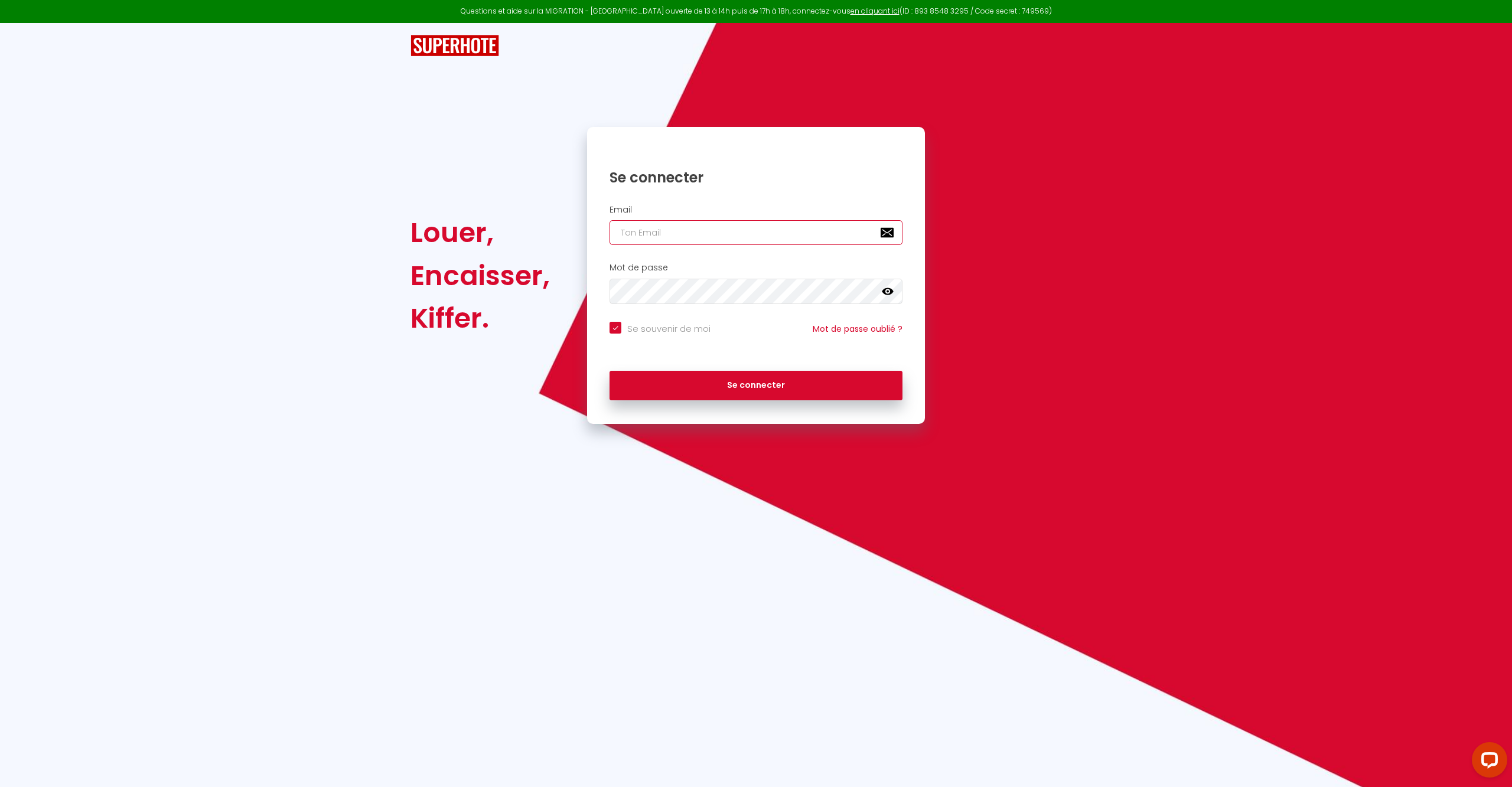
type input "[EMAIL_ADDRESS][DOMAIN_NAME]"
click at [711, 385] on button "Se connecter" at bounding box center [755, 386] width 292 height 30
checkbox input "true"
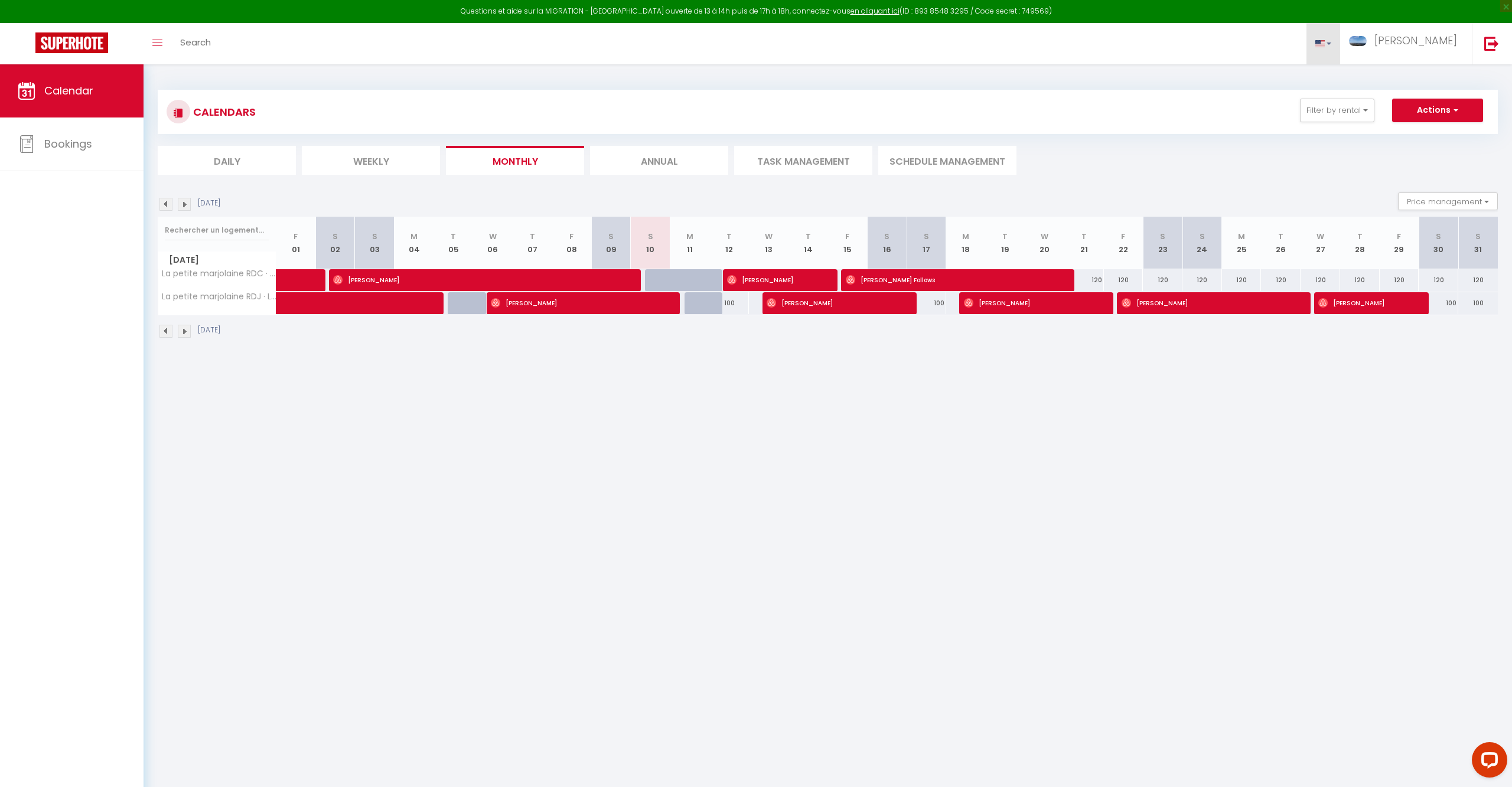
click at [1340, 49] on link at bounding box center [1323, 44] width 35 height 41
click at [1241, 54] on div "Toggle menubar Search BUTTON [PERSON_NAME] Settings" at bounding box center [794, 44] width 1417 height 41
click at [167, 44] on link "Toggle menubar" at bounding box center [158, 44] width 28 height 41
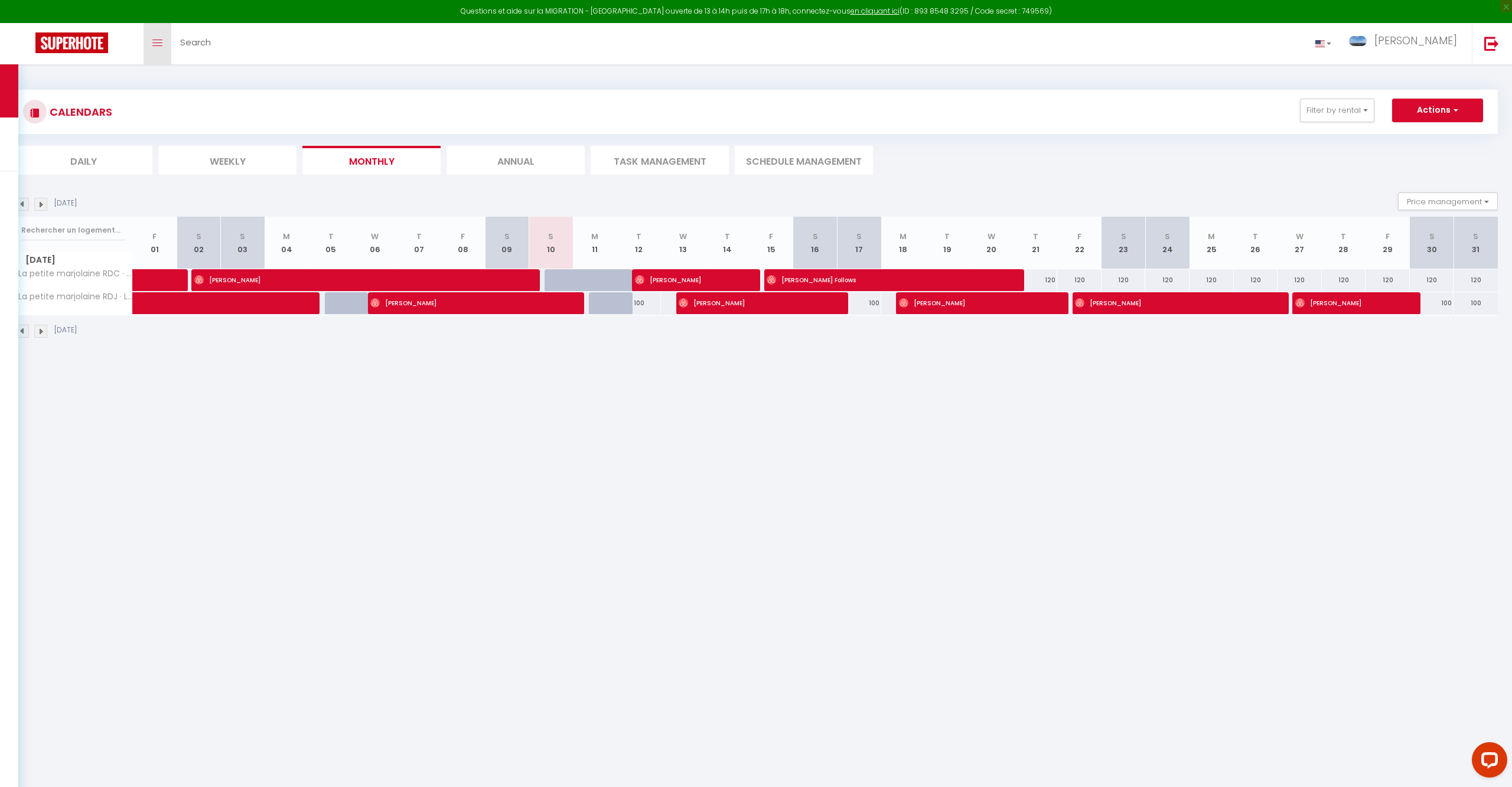
click at [152, 44] on icon "Toggle menubar" at bounding box center [157, 43] width 10 height 7
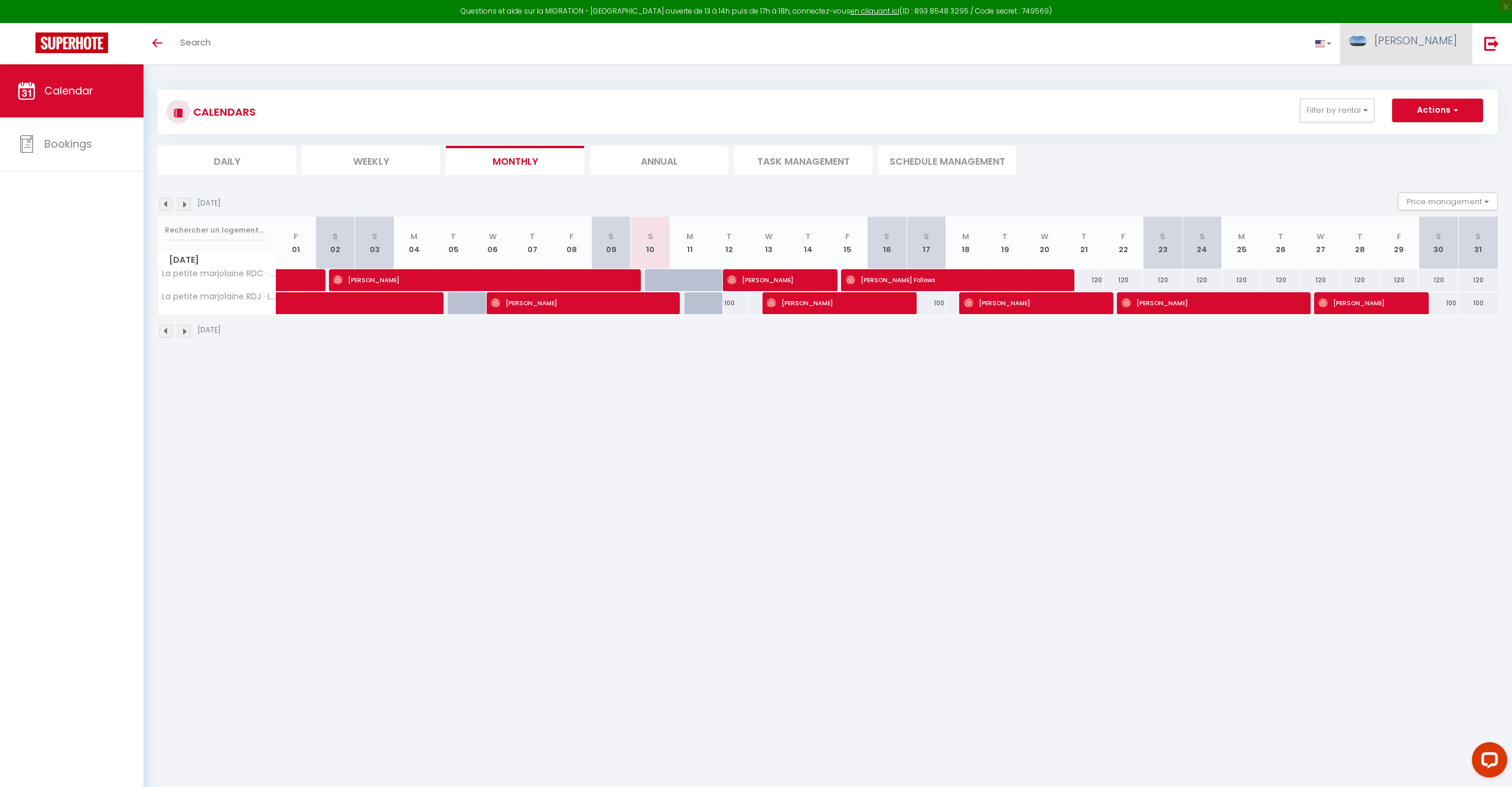
click at [1434, 45] on span "[PERSON_NAME]" at bounding box center [1415, 40] width 82 height 15
click at [1416, 86] on link "Settings" at bounding box center [1424, 81] width 88 height 20
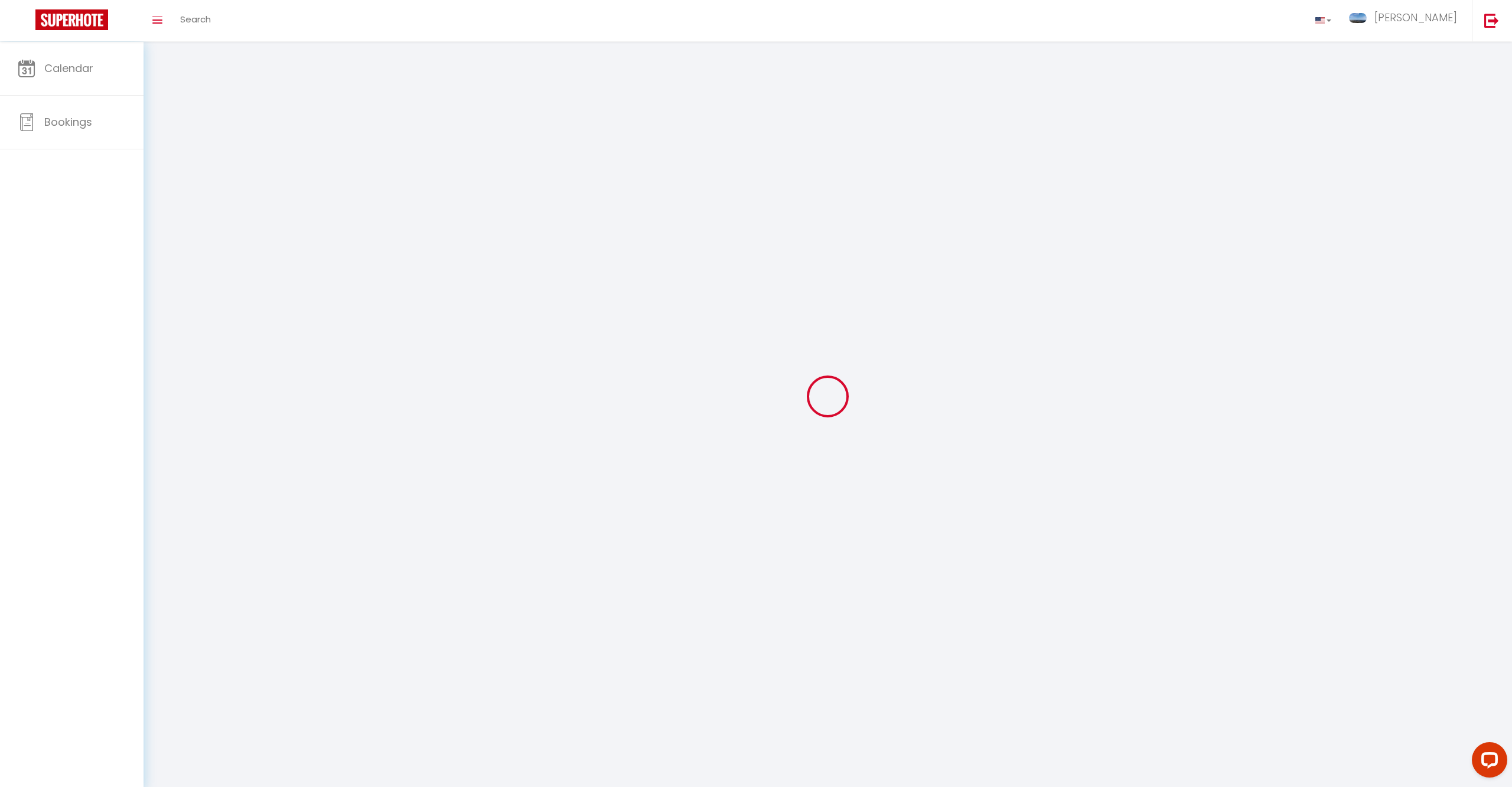
type input "[PERSON_NAME]"
type input "STENG"
type input "004915161048180"
type input "[STREET_ADDRESS]"
type input "06140"
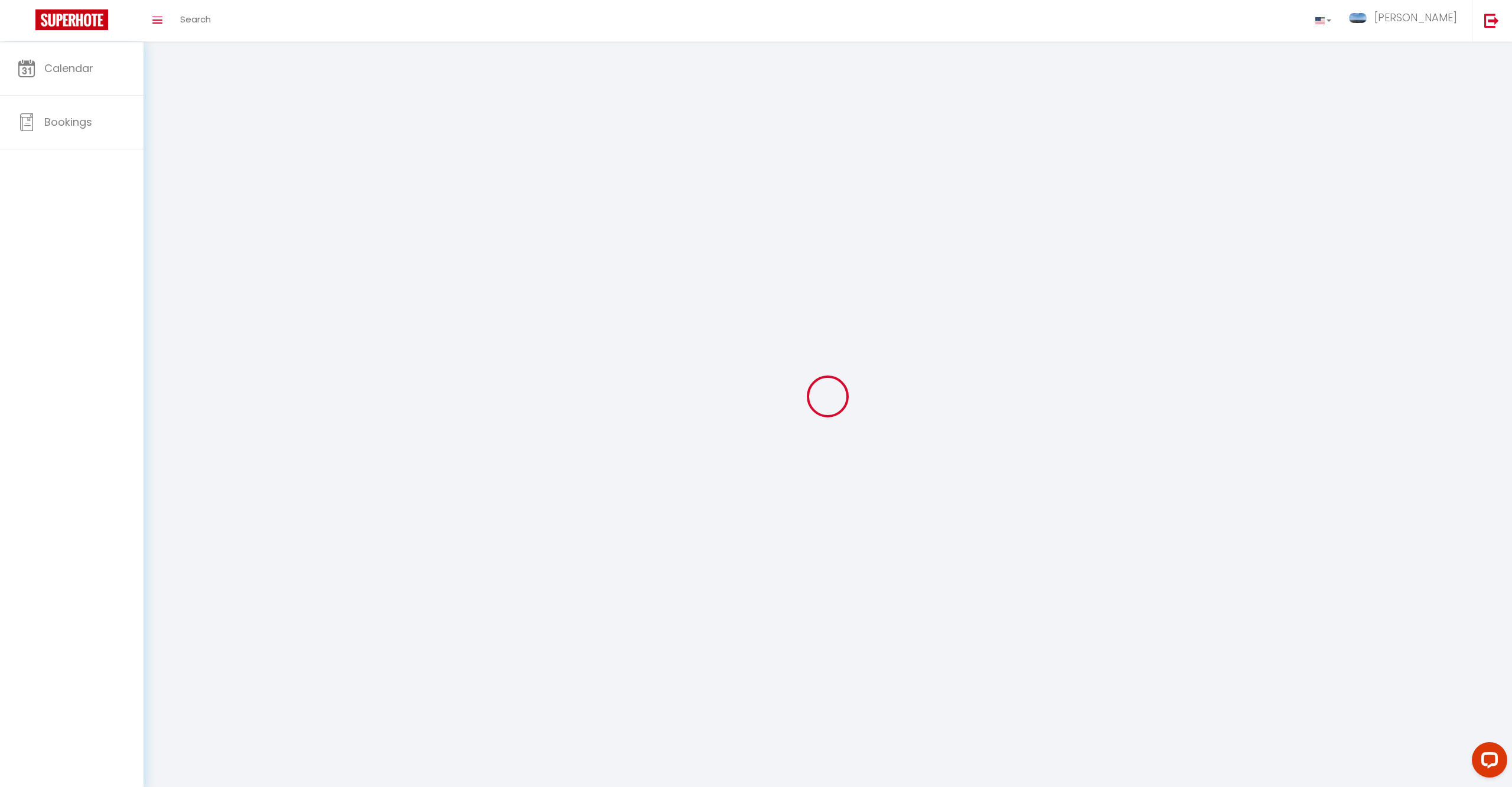
type input "Vence"
type input "[URL][DOMAIN_NAME]"
select select "1"
select select "28"
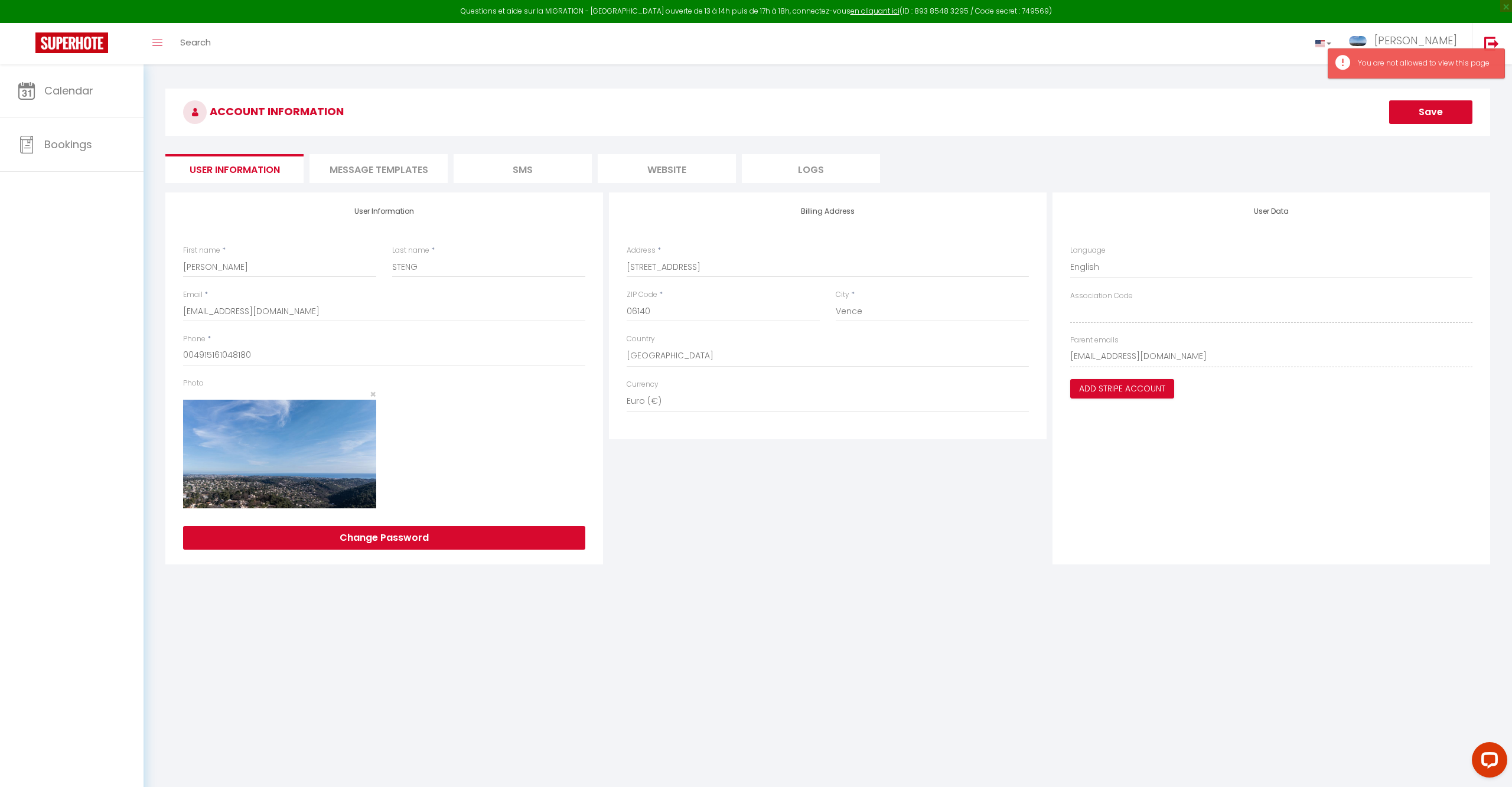
click at [524, 166] on li "SMS" at bounding box center [522, 168] width 138 height 29
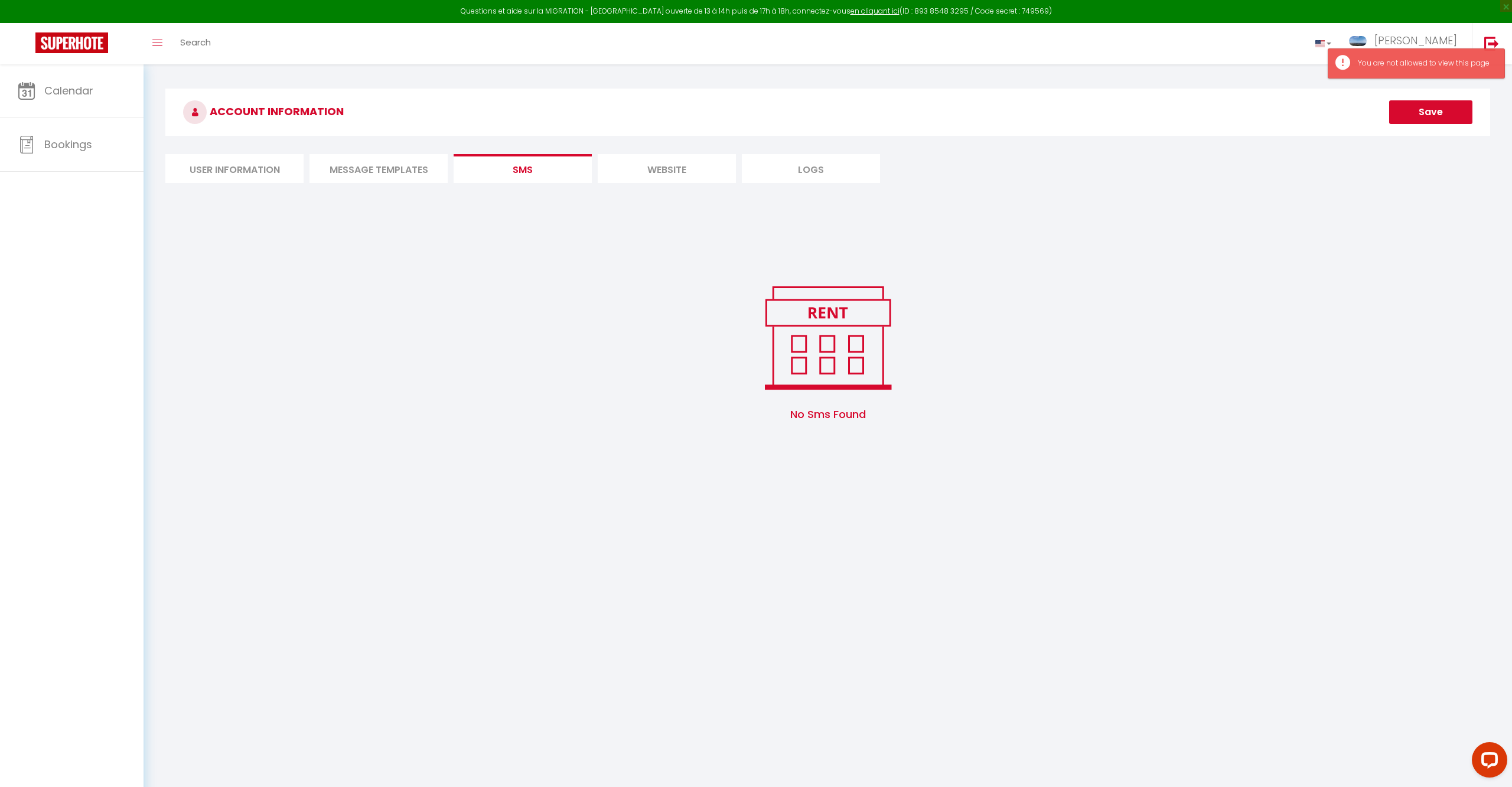
click at [397, 176] on li "MESSAGE TEMPLATES" at bounding box center [378, 168] width 138 height 29
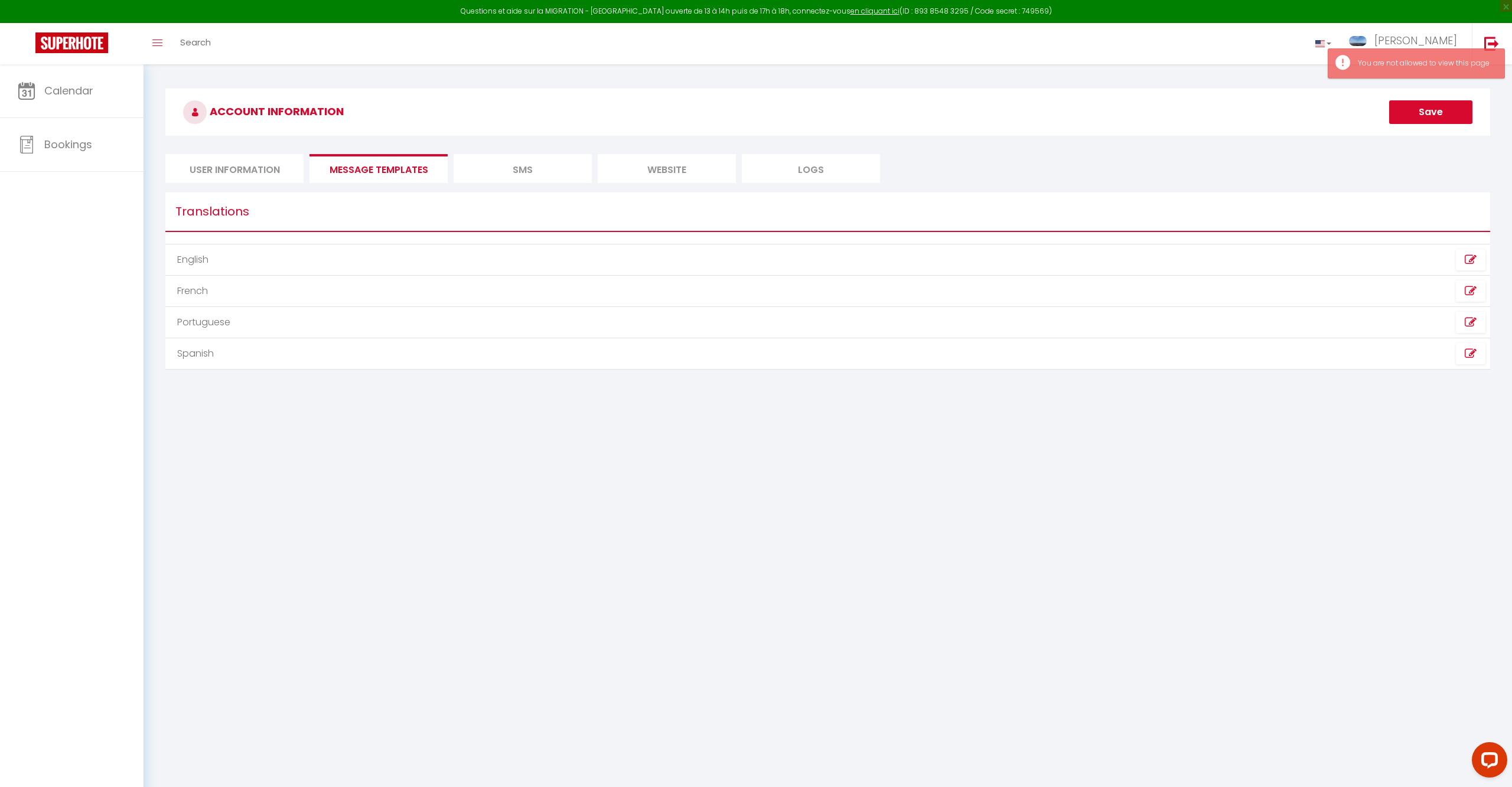
click at [662, 166] on li "website" at bounding box center [666, 168] width 138 height 29
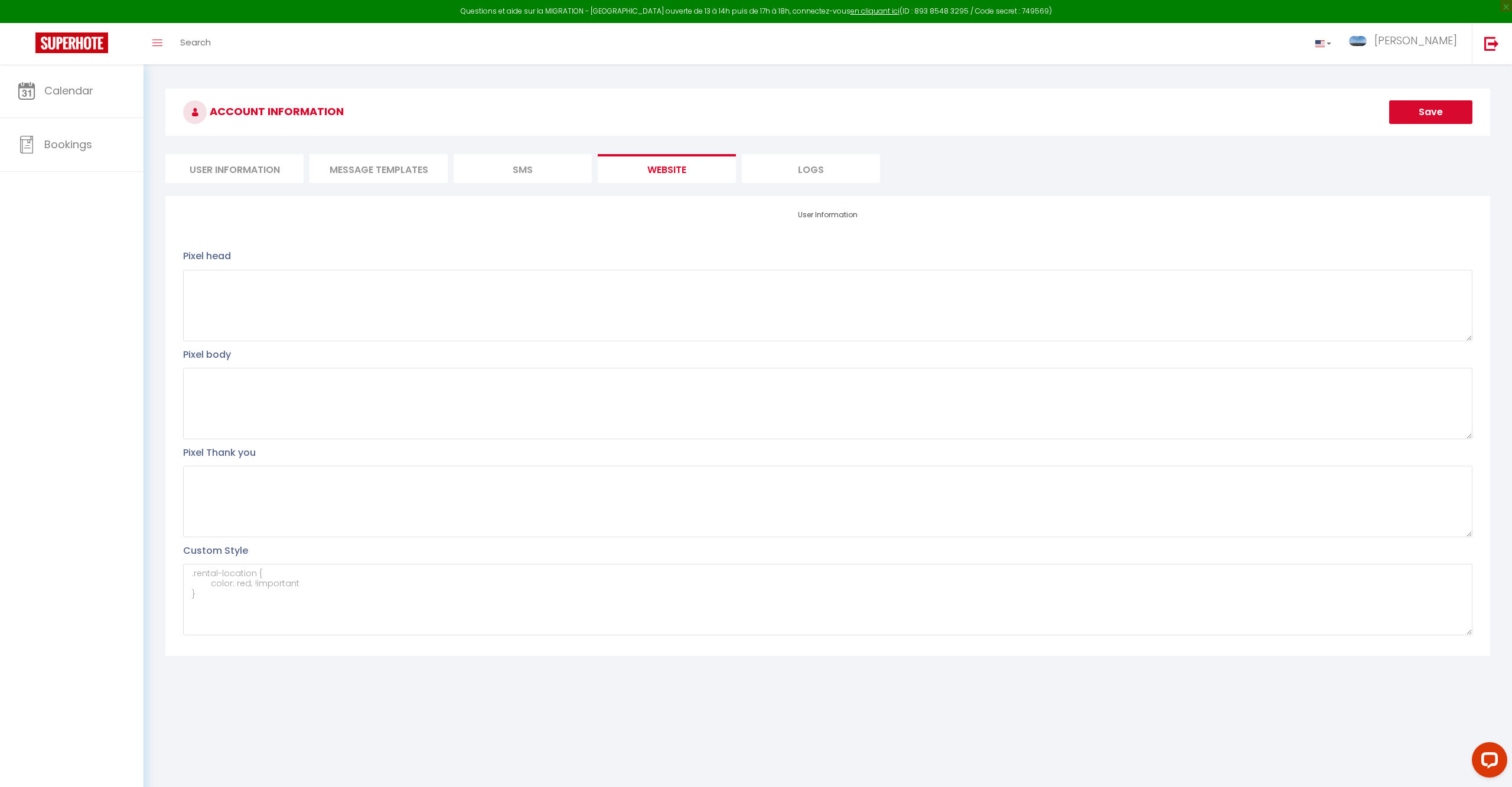
click at [813, 176] on li "Logs" at bounding box center [811, 168] width 138 height 29
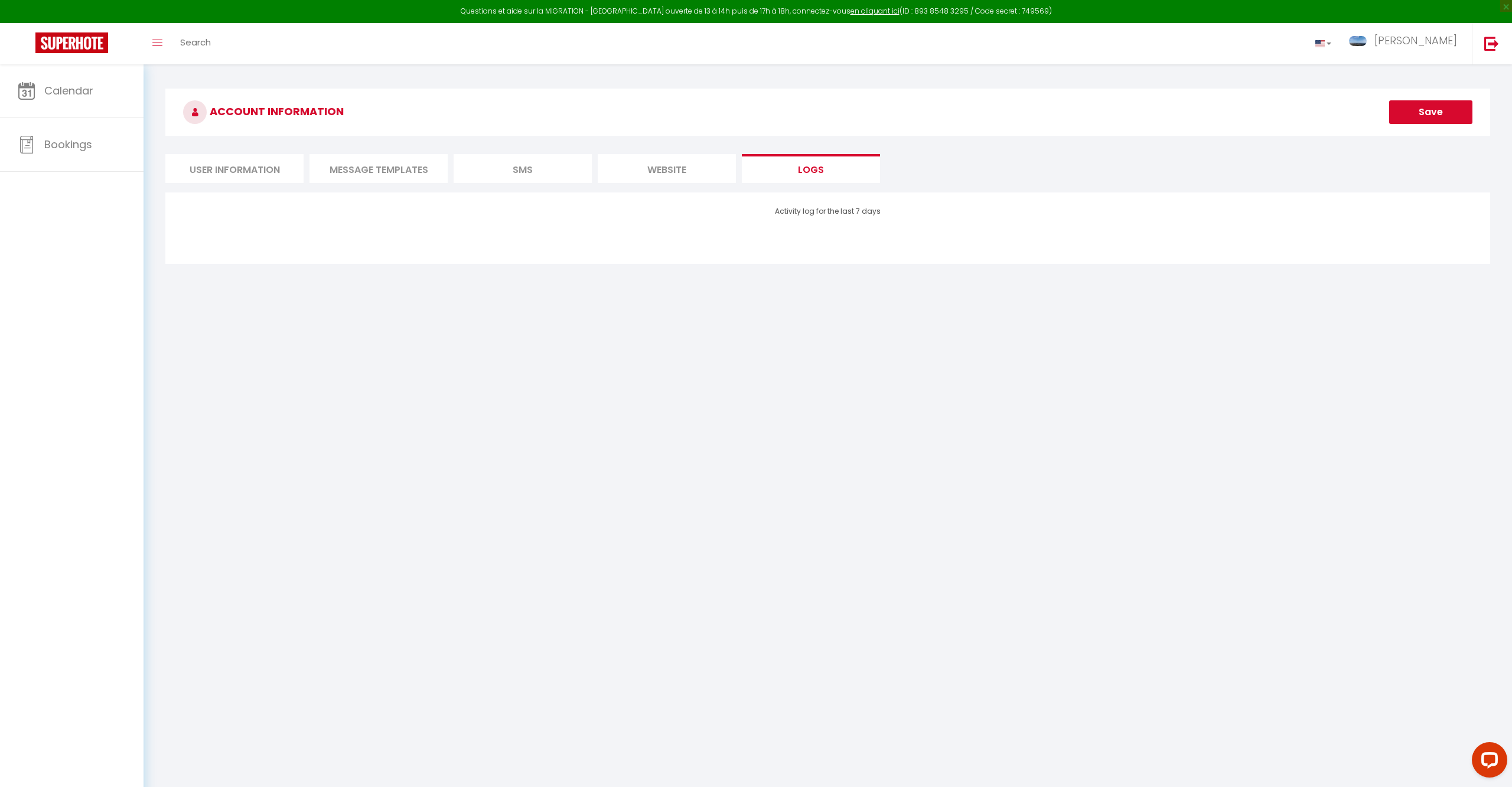
click at [716, 173] on li "website" at bounding box center [666, 168] width 138 height 29
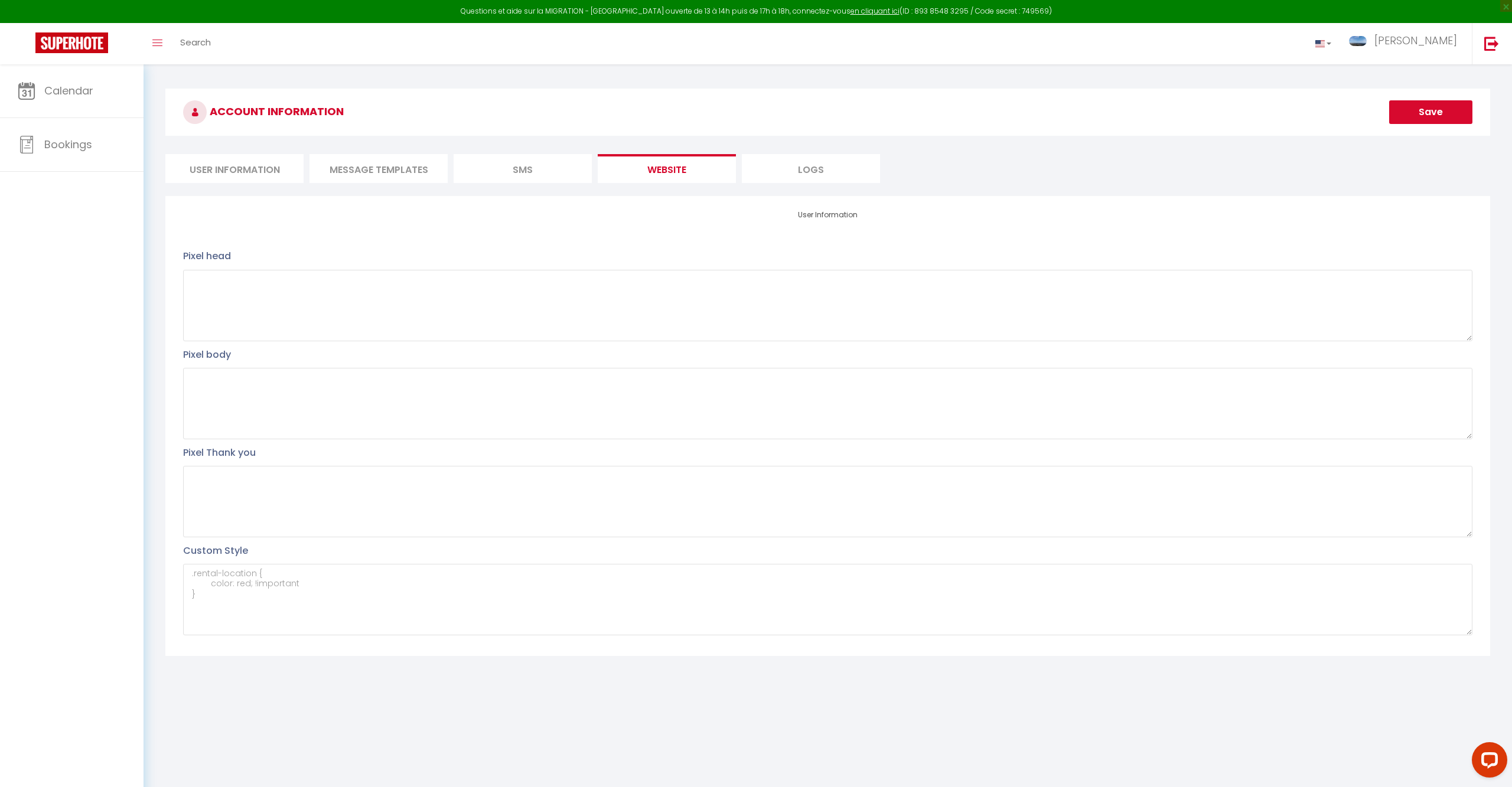
click at [558, 170] on li "SMS" at bounding box center [522, 168] width 138 height 29
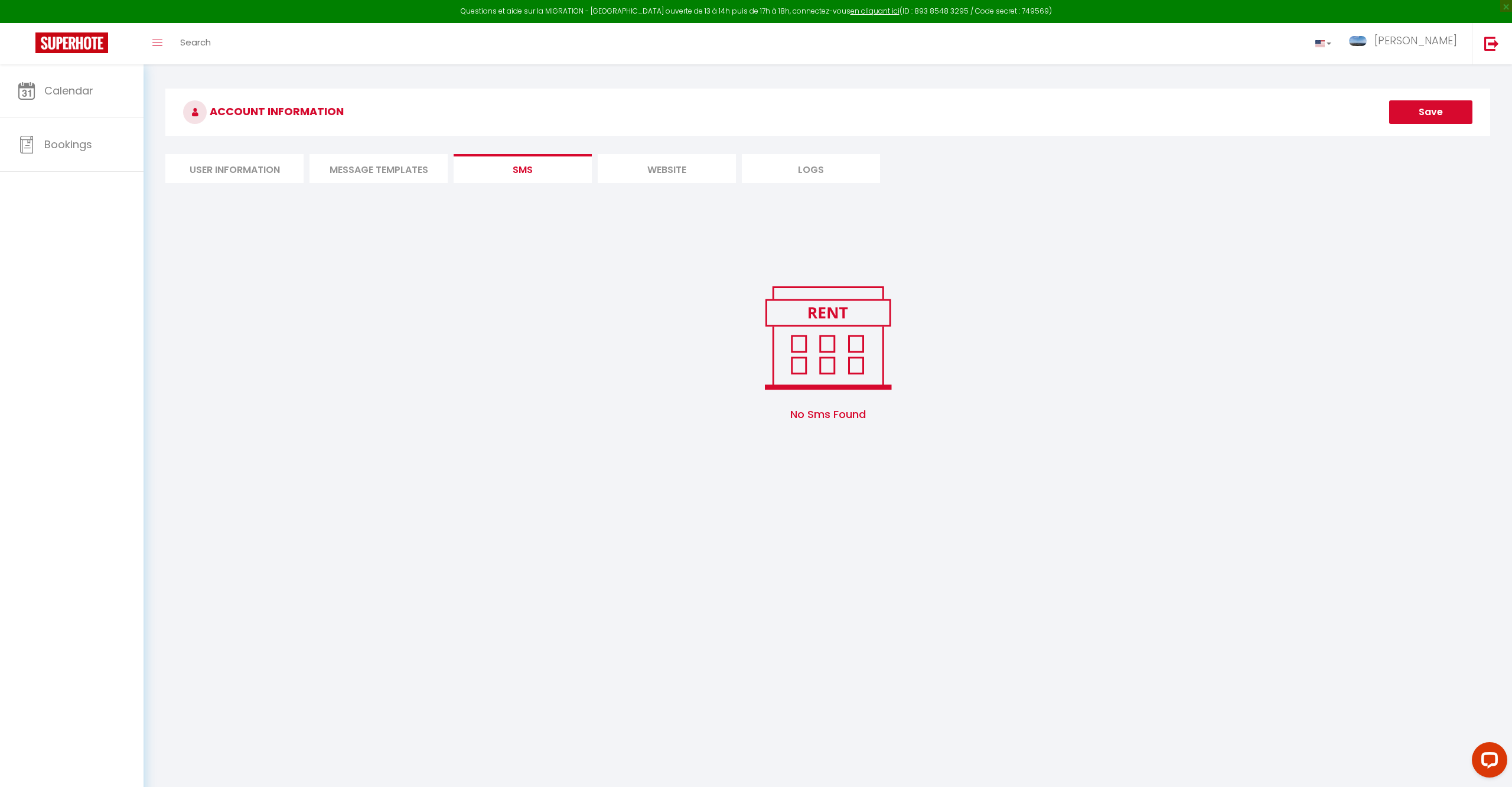
click at [433, 180] on li "MESSAGE TEMPLATES" at bounding box center [378, 168] width 138 height 29
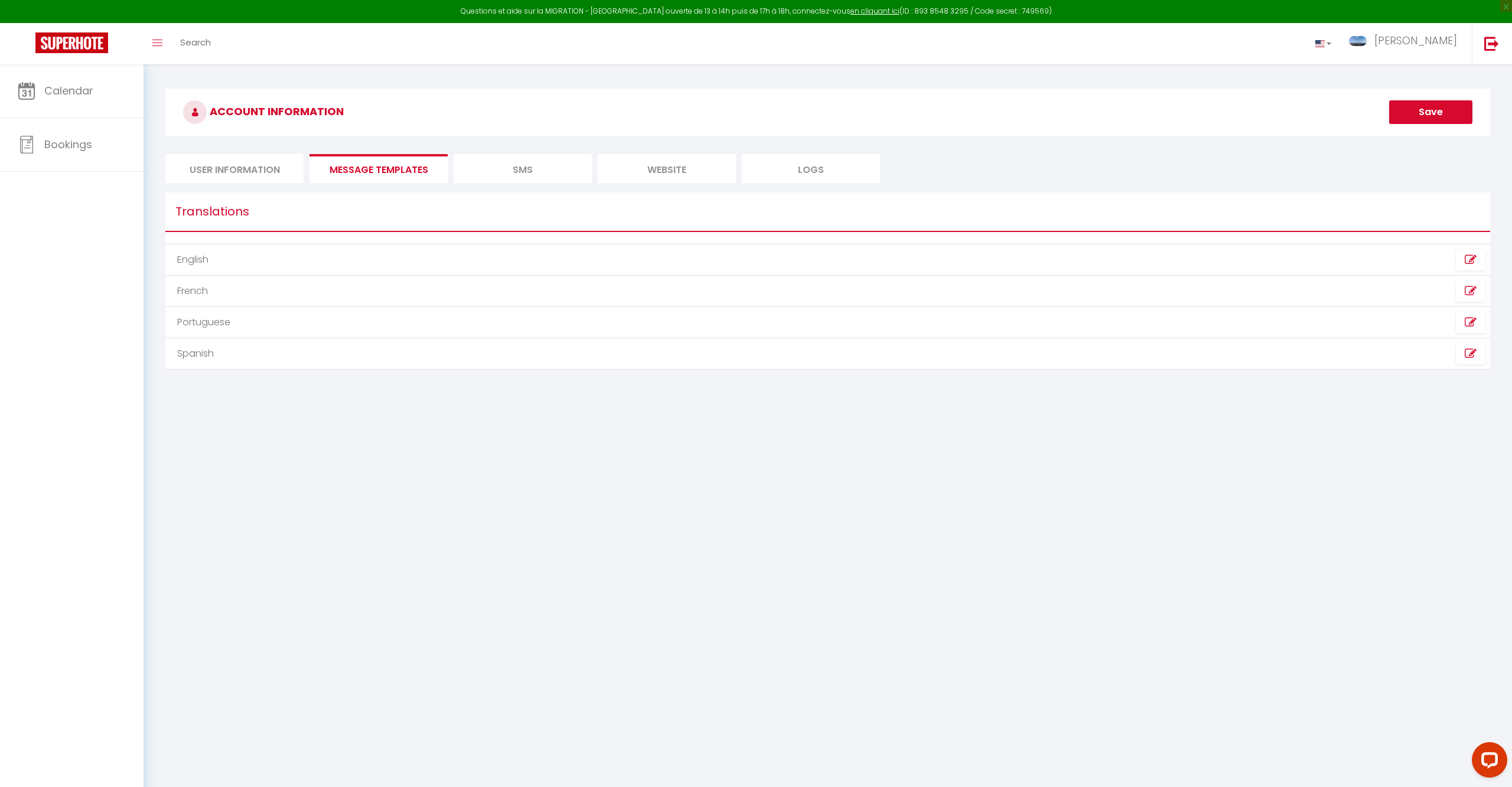
click at [241, 180] on li "User Information" at bounding box center [235, 168] width 138 height 29
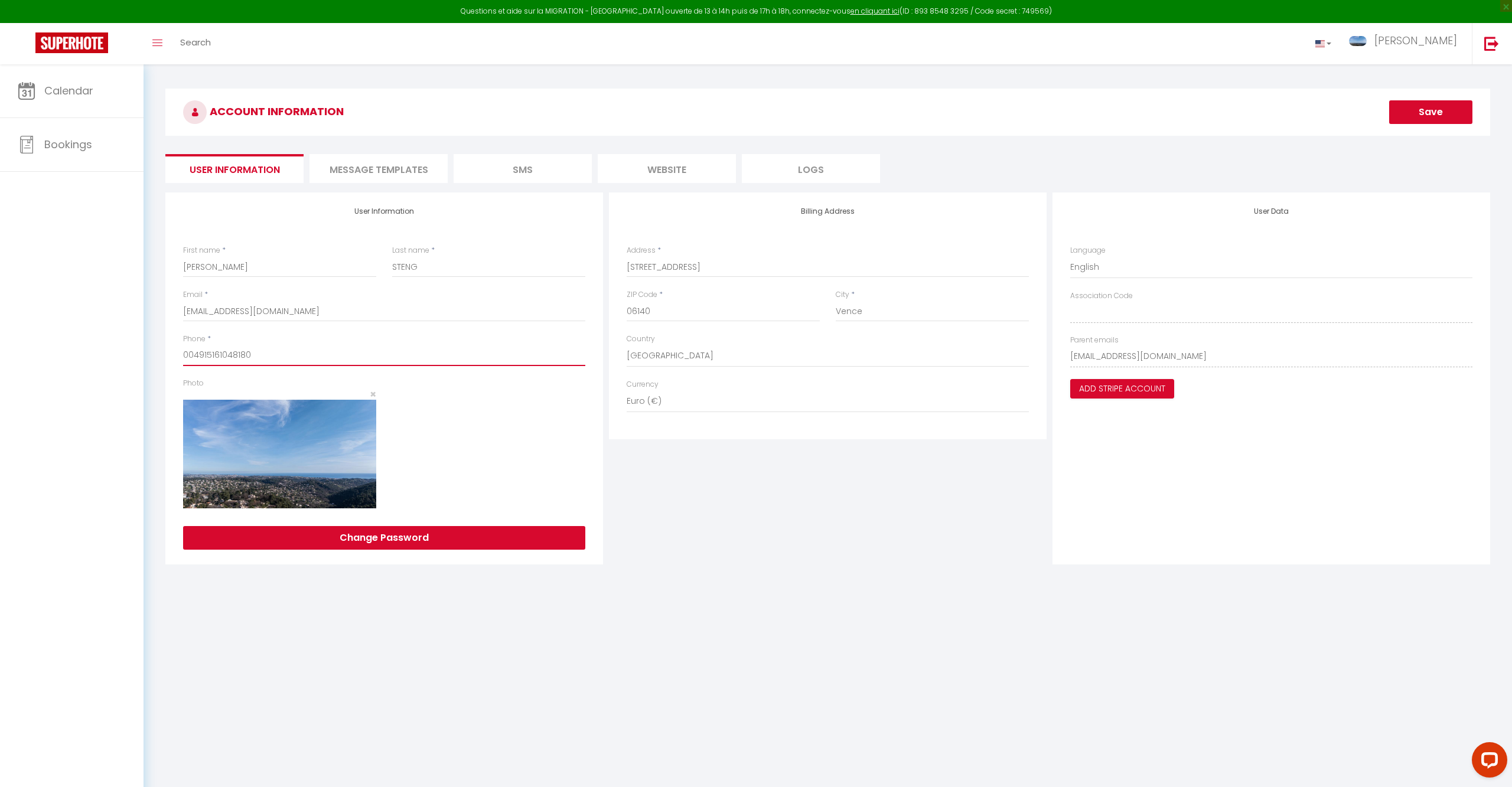
click at [392, 359] on input "004915161048180" at bounding box center [384, 355] width 402 height 21
click at [522, 421] on div at bounding box center [489, 449] width 209 height 142
click at [642, 167] on li "website" at bounding box center [666, 168] width 138 height 29
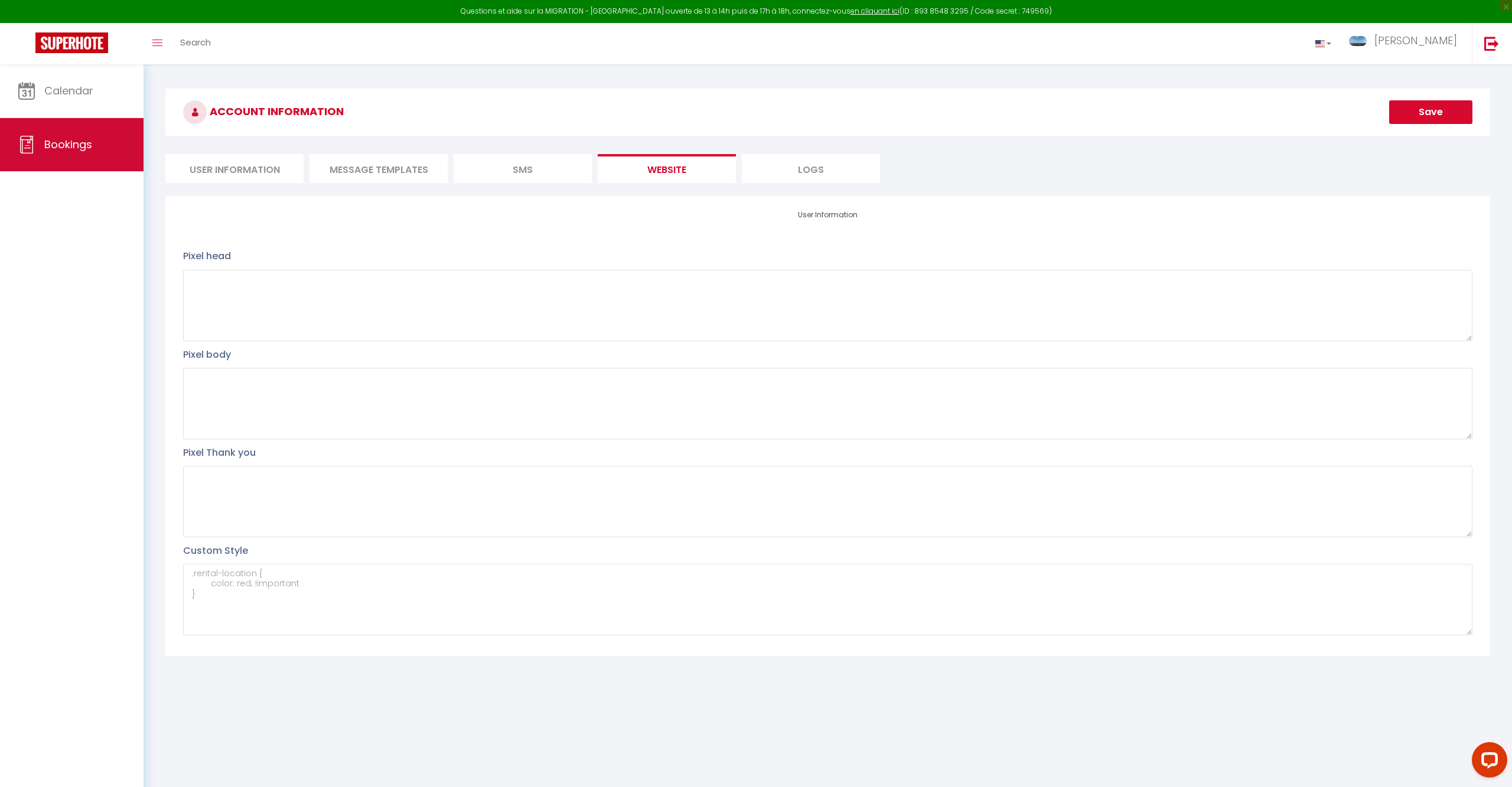
click at [83, 163] on link "Bookings" at bounding box center [72, 144] width 144 height 53
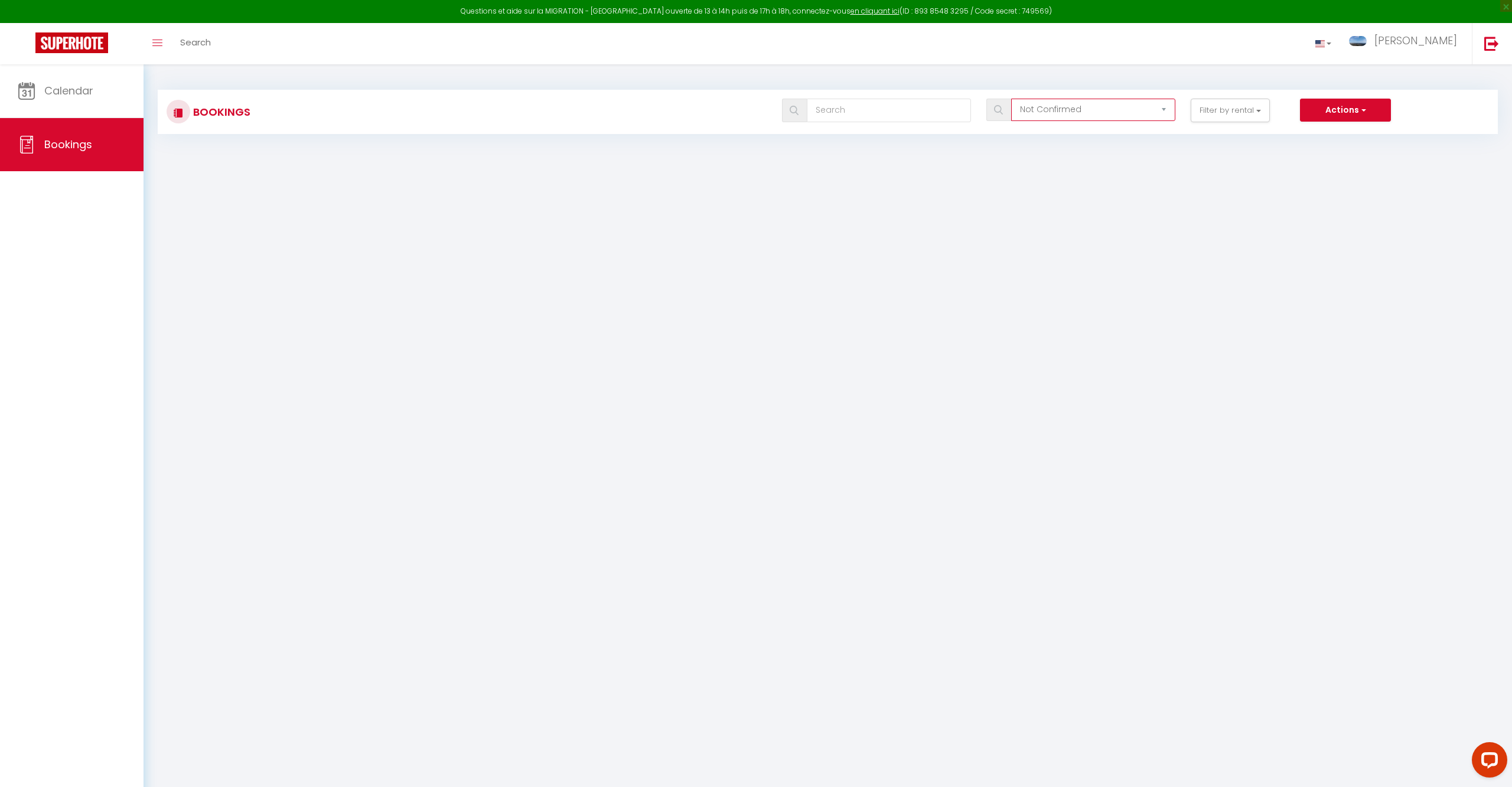
select select "cancelled"
